Goal: Task Accomplishment & Management: Manage account settings

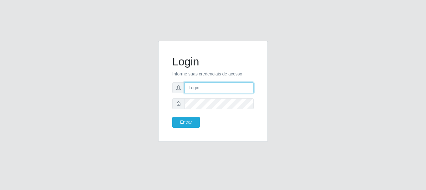
click at [215, 90] on input "text" at bounding box center [218, 87] width 69 height 11
type input "[EMAIL_ADDRESS][DOMAIN_NAME]"
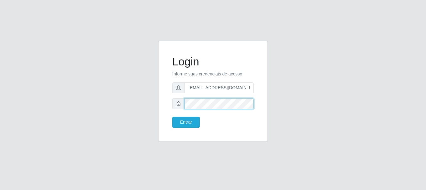
click at [172, 117] on button "Entrar" at bounding box center [186, 122] width 28 height 11
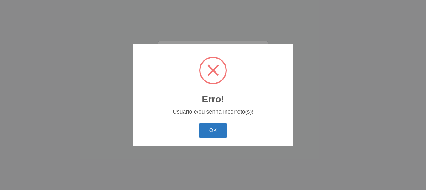
click at [220, 127] on button "OK" at bounding box center [212, 130] width 29 height 15
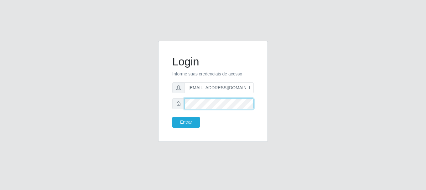
click at [172, 117] on button "Entrar" at bounding box center [186, 122] width 28 height 11
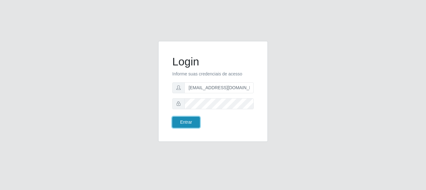
click at [182, 122] on button "Entrar" at bounding box center [186, 122] width 28 height 11
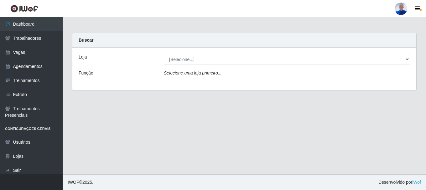
click at [173, 65] on div "Loja [Selecione...] Supermercado São Sebastião - Unidade Camalaú Função Selecio…" at bounding box center [244, 69] width 344 height 43
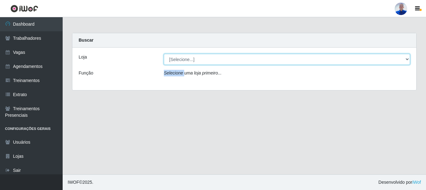
click at [173, 62] on select "[Selecione...] Supermercado [GEOGRAPHIC_DATA]" at bounding box center [287, 59] width 246 height 11
select select "165"
click at [164, 54] on select "[Selecione...] Supermercado [GEOGRAPHIC_DATA]" at bounding box center [287, 59] width 246 height 11
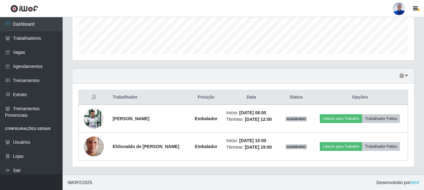
scroll to position [170, 0]
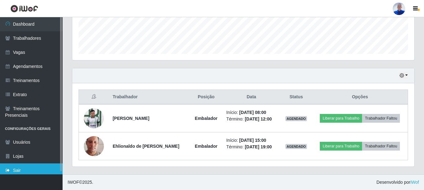
click at [20, 172] on link "Sair" at bounding box center [31, 170] width 63 height 14
